Goal: Task Accomplishment & Management: Use online tool/utility

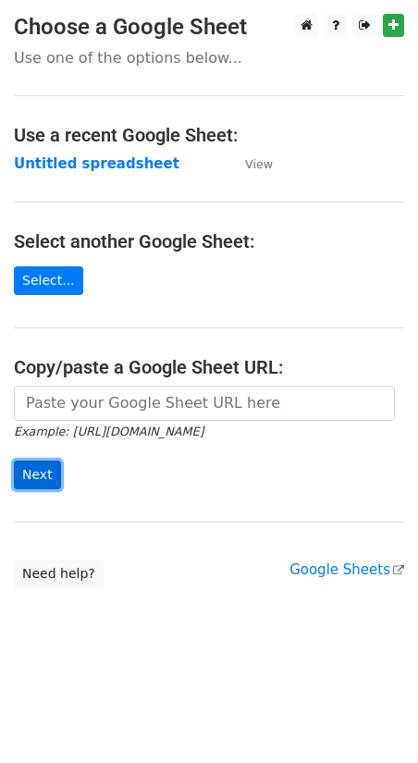
click at [34, 471] on input "Next" at bounding box center [37, 475] width 47 height 29
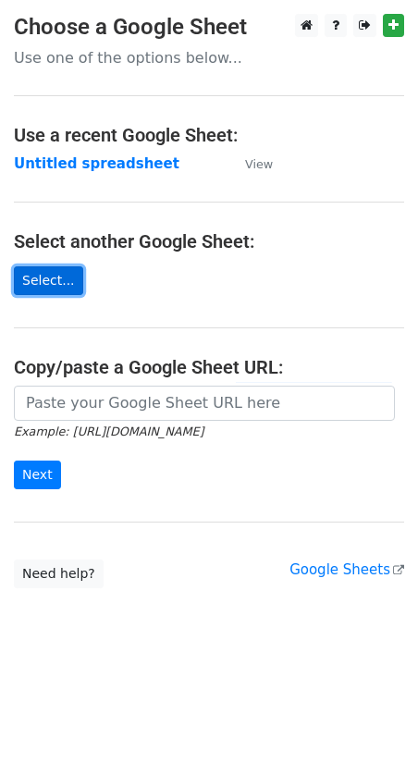
click at [60, 280] on link "Select..." at bounding box center [48, 280] width 69 height 29
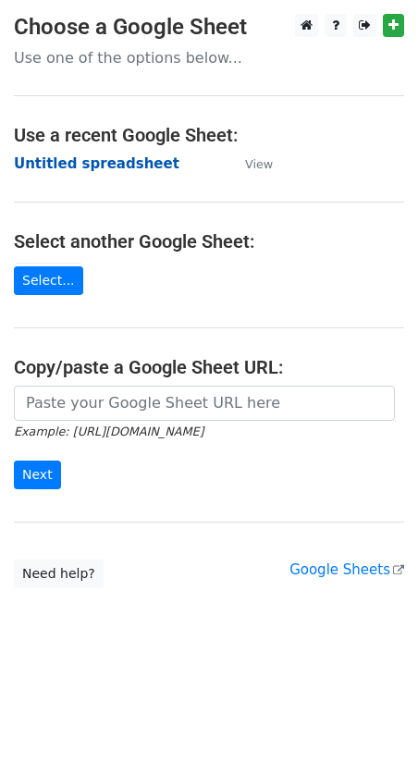
click at [34, 155] on strong "Untitled spreadsheet" at bounding box center [97, 163] width 166 height 17
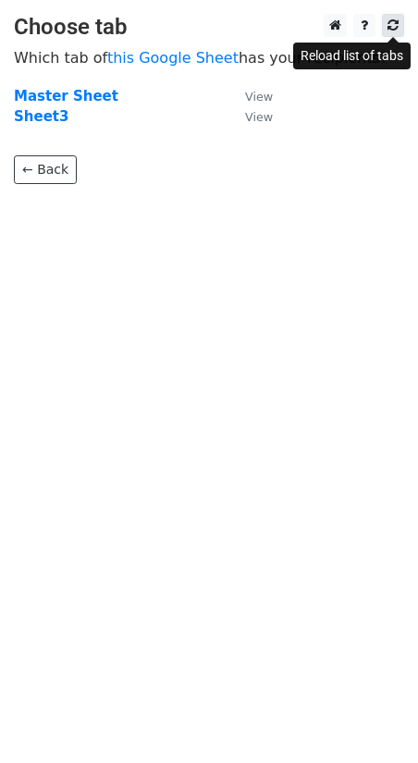
click at [390, 30] on icon at bounding box center [393, 24] width 11 height 13
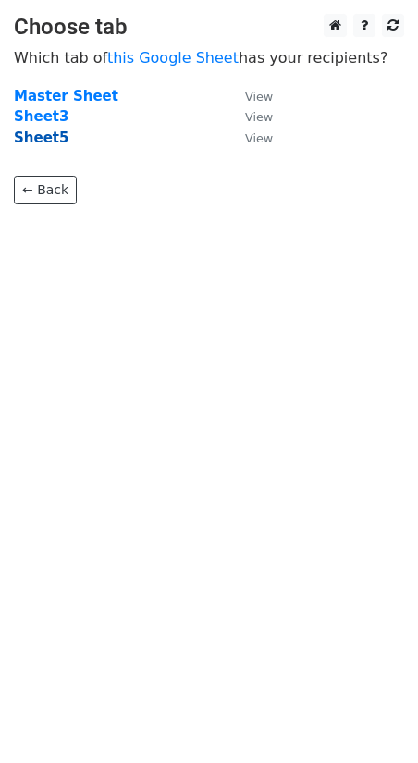
click at [41, 133] on strong "Sheet5" at bounding box center [41, 137] width 55 height 17
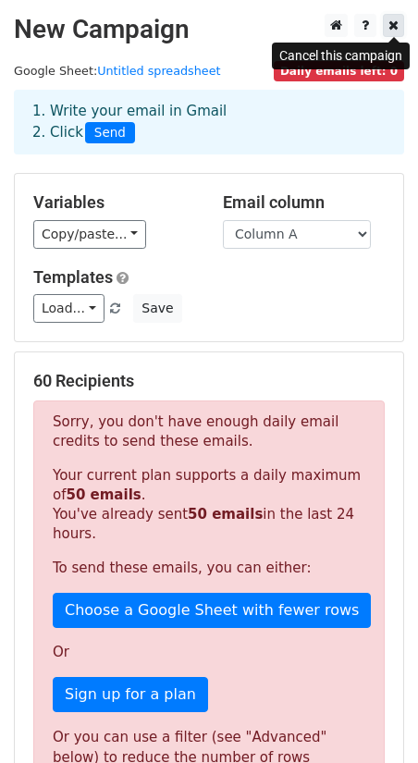
click at [393, 28] on icon at bounding box center [393, 24] width 10 height 13
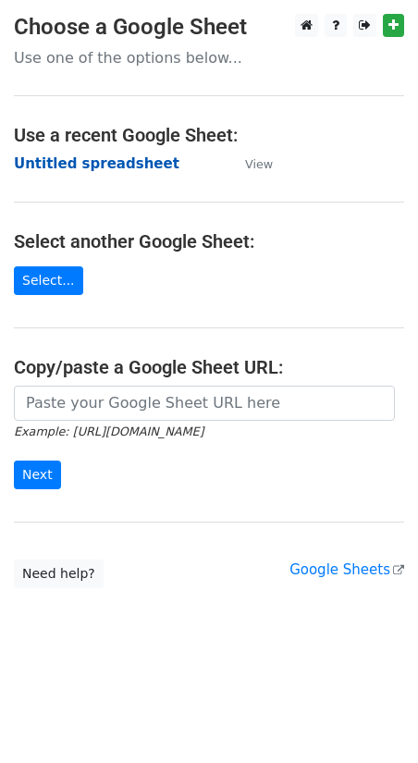
click at [132, 167] on strong "Untitled spreadsheet" at bounding box center [97, 163] width 166 height 17
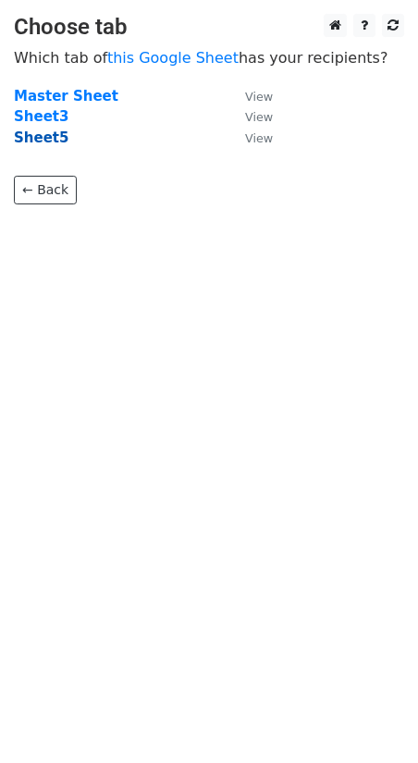
click at [33, 138] on strong "Sheet5" at bounding box center [41, 137] width 55 height 17
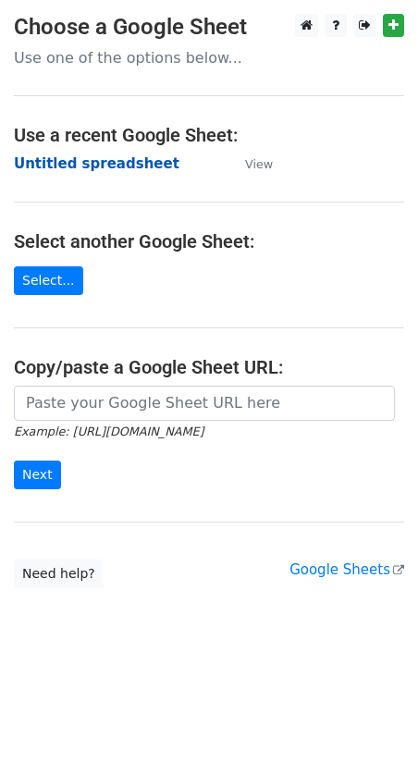
click at [103, 167] on strong "Untitled spreadsheet" at bounding box center [97, 163] width 166 height 17
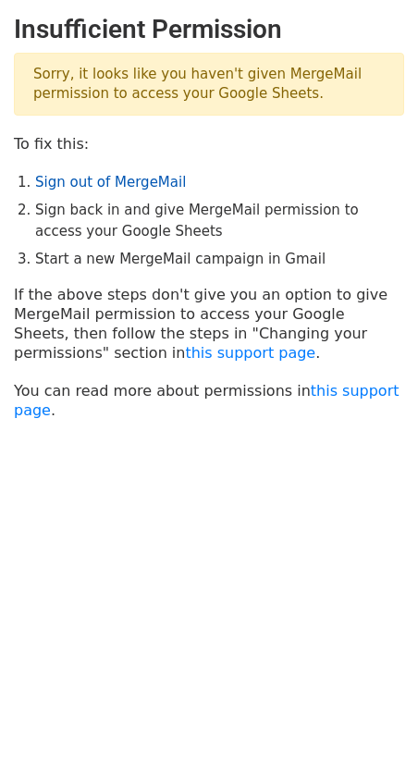
click at [105, 185] on link "Sign out of MergeMail" at bounding box center [110, 182] width 151 height 17
